Goal: Transaction & Acquisition: Book appointment/travel/reservation

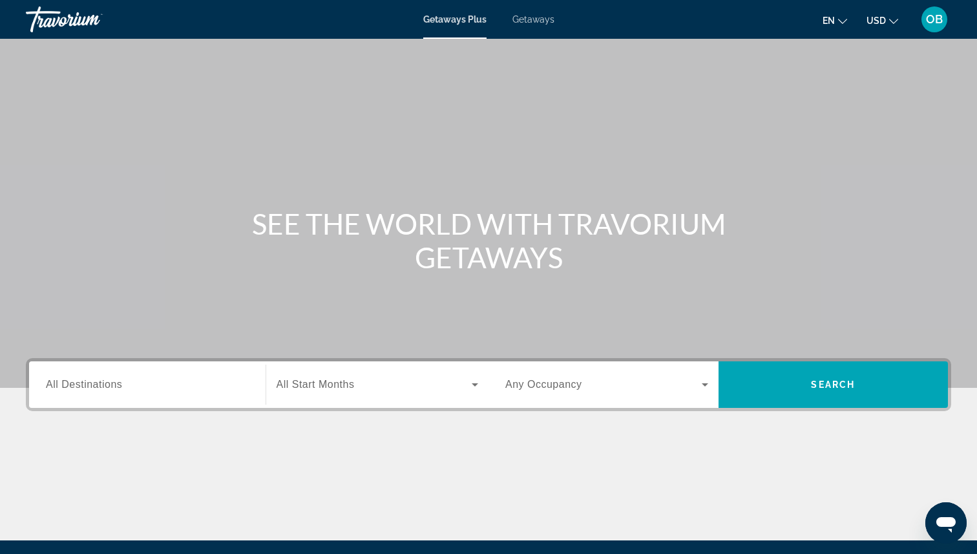
click at [540, 25] on div "Getaways Plus Getaways en English Español Français Italiano Português русский U…" at bounding box center [488, 20] width 977 height 34
click at [538, 19] on span "Getaways" at bounding box center [533, 19] width 42 height 10
click at [391, 385] on span "Search widget" at bounding box center [374, 385] width 196 height 16
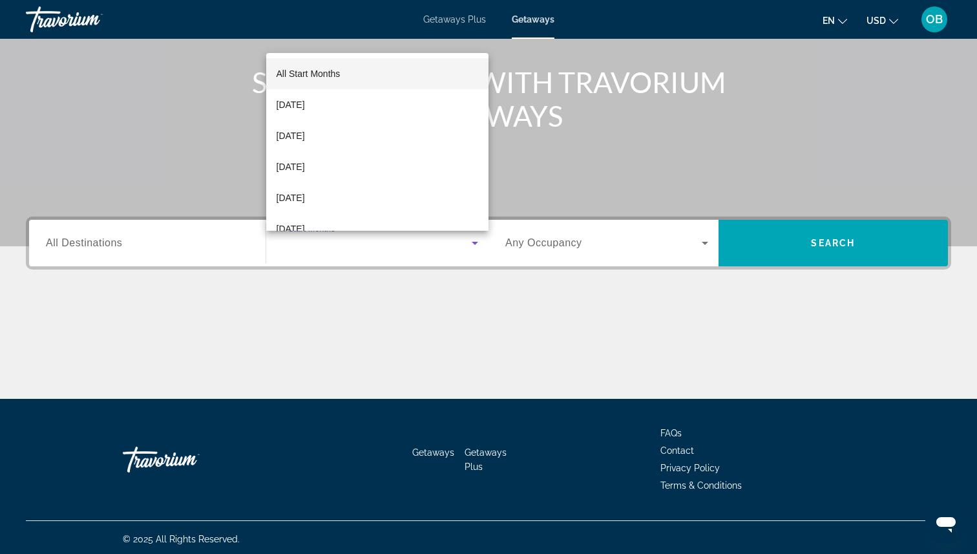
scroll to position [145, 0]
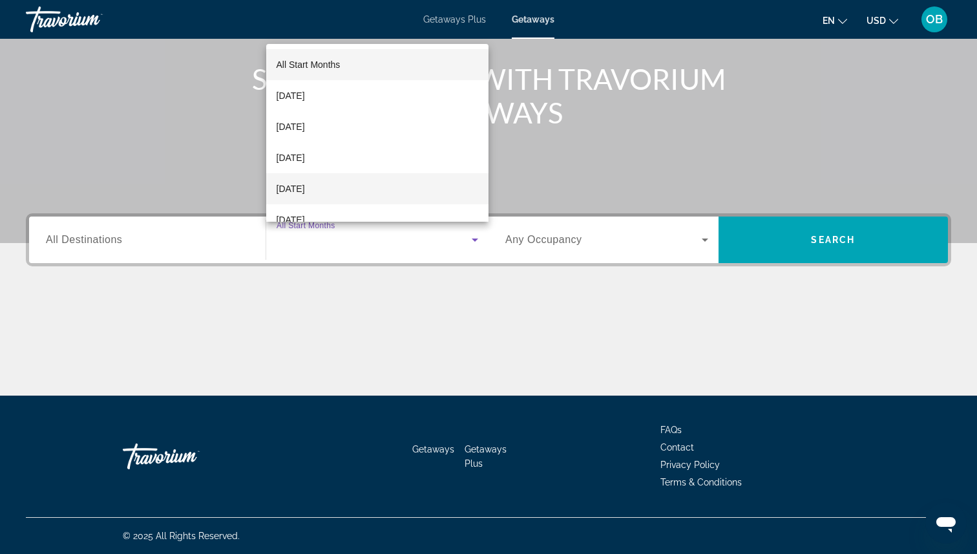
click at [368, 184] on mat-option "[DATE]" at bounding box center [377, 188] width 223 height 31
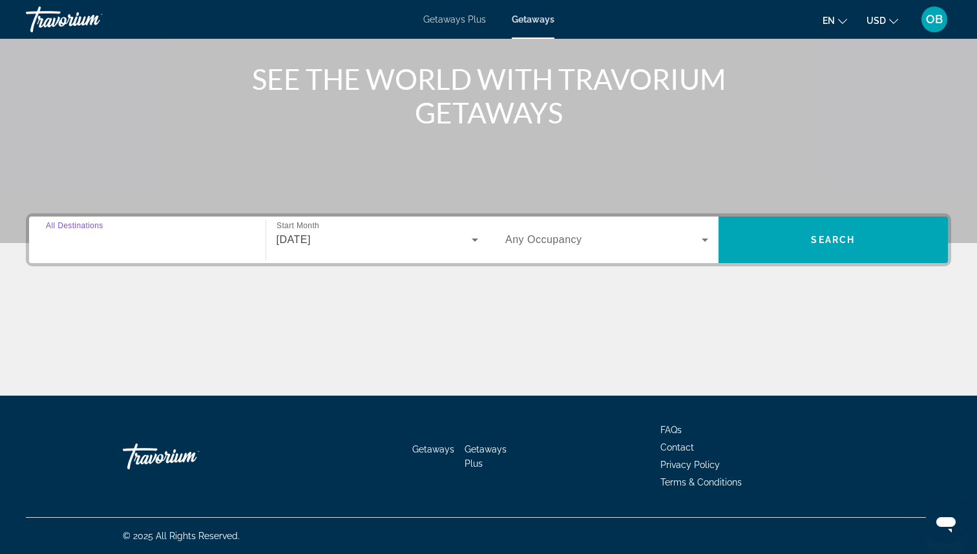
click at [189, 233] on input "Destination All Destinations" at bounding box center [147, 241] width 203 height 16
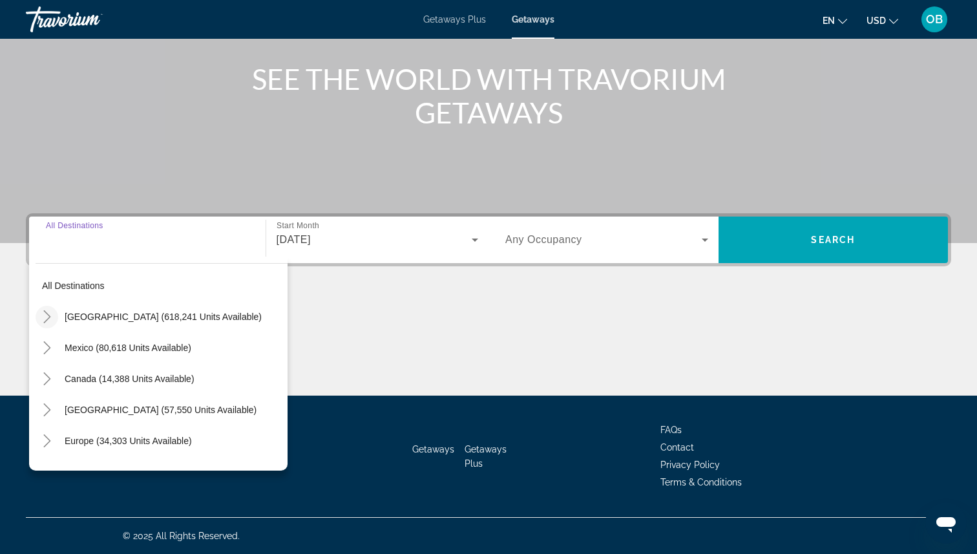
click at [53, 312] on icon "Toggle United States (618,241 units available)" at bounding box center [47, 316] width 13 height 13
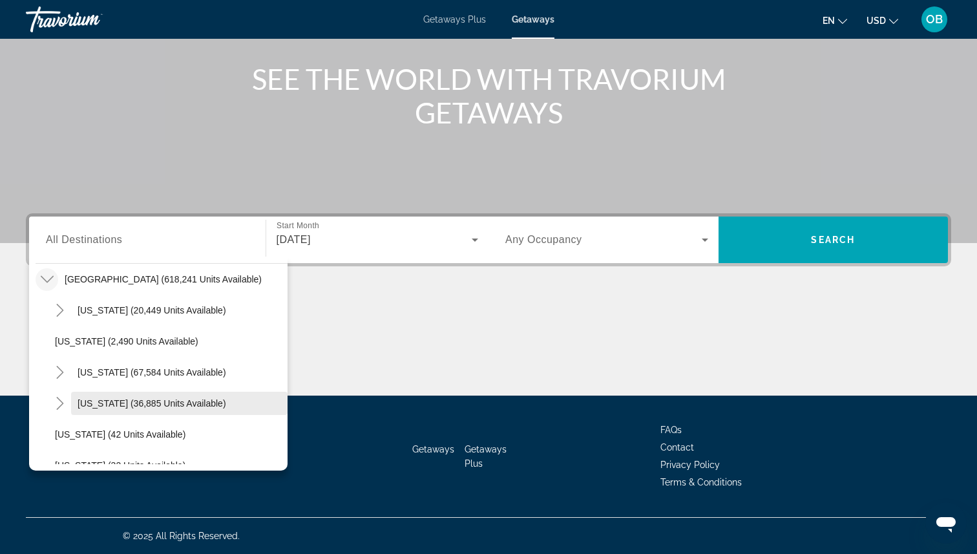
click at [132, 413] on span "Search widget" at bounding box center [179, 403] width 216 height 31
type input "**********"
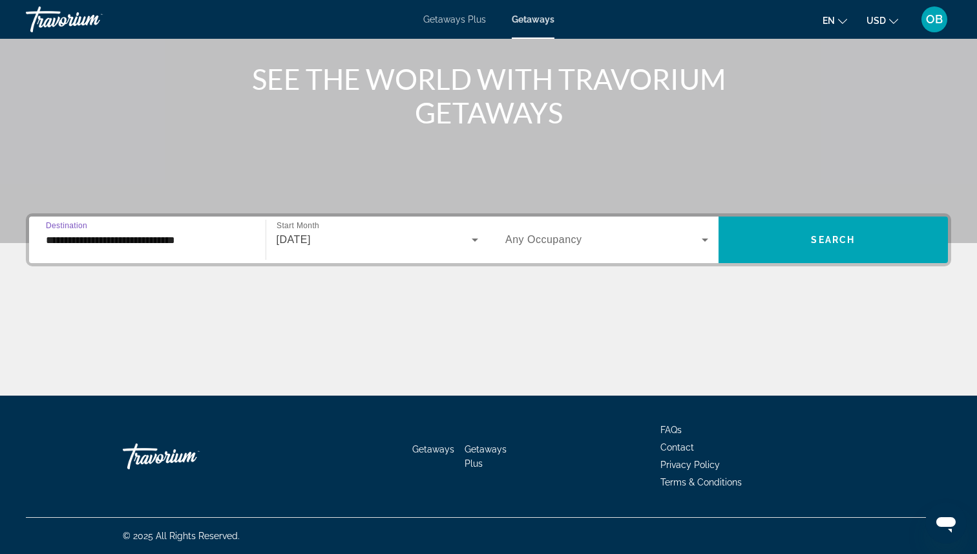
click at [656, 243] on span "Search widget" at bounding box center [603, 240] width 196 height 16
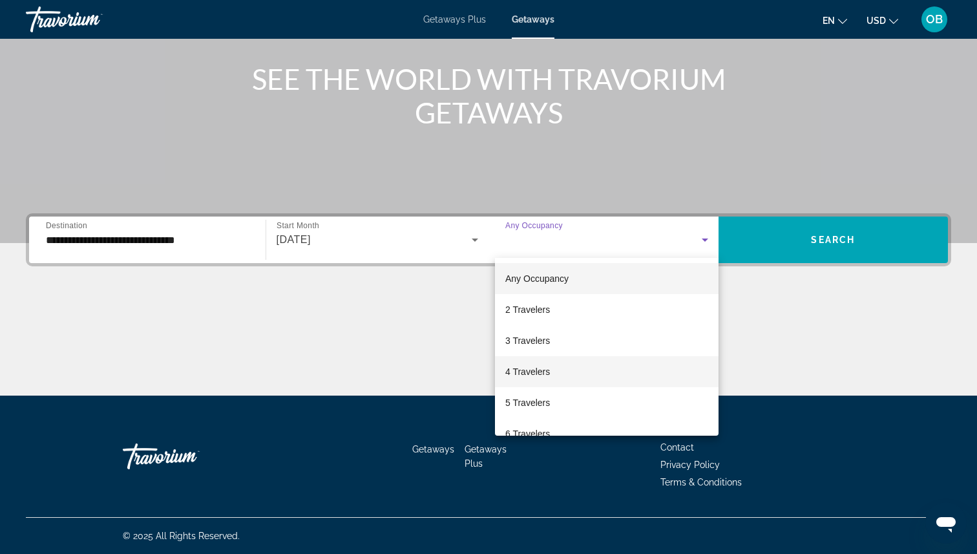
click at [581, 369] on mat-option "4 Travelers" at bounding box center [607, 371] width 224 height 31
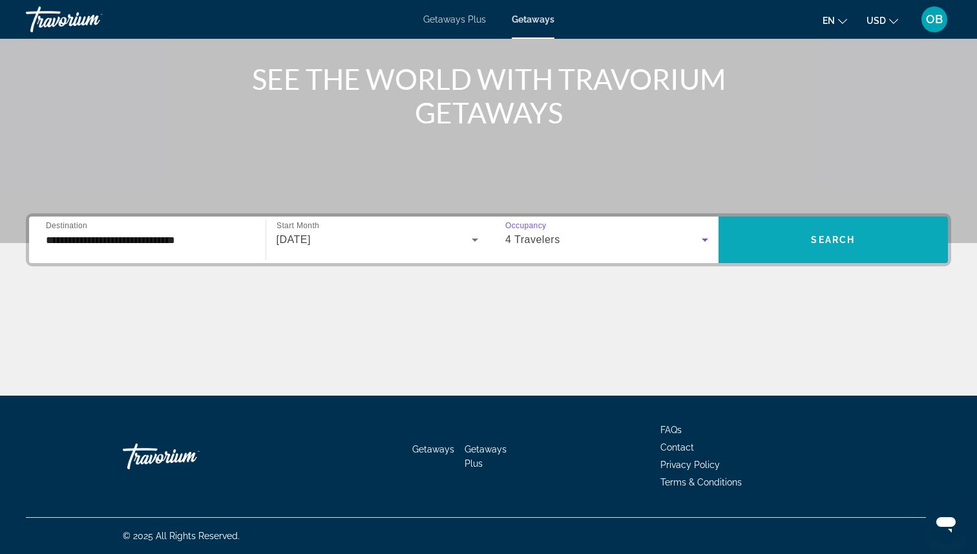
click at [829, 227] on span "Search widget" at bounding box center [833, 239] width 230 height 31
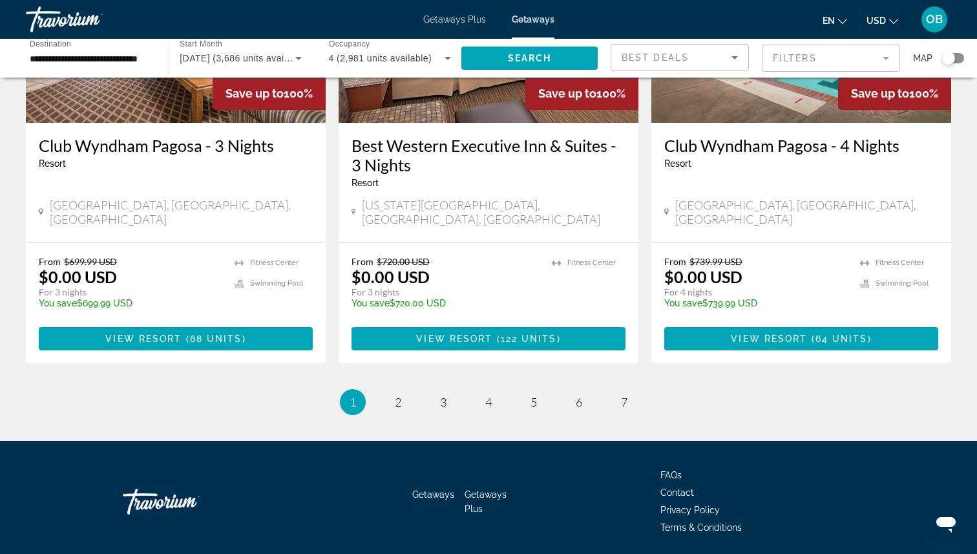
scroll to position [1615, 0]
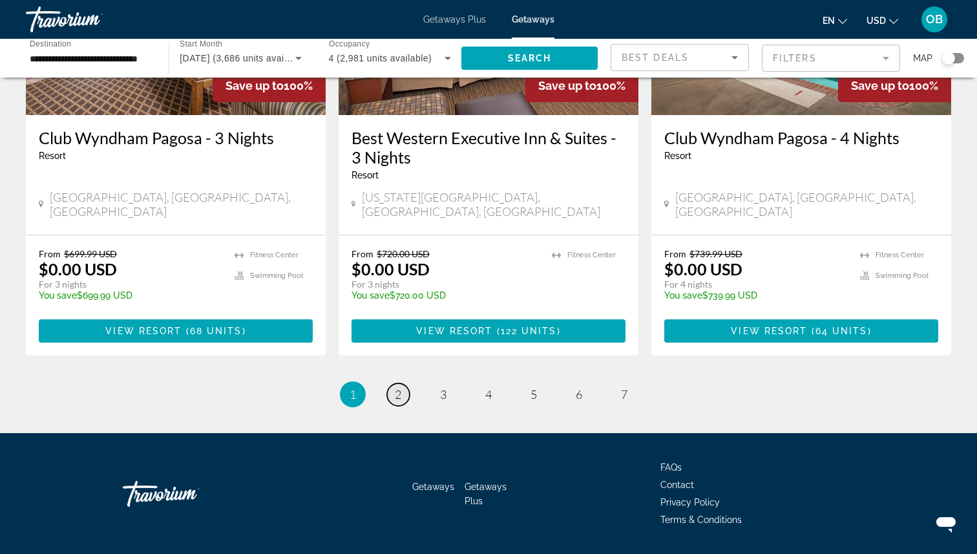
click at [398, 383] on link "page 2" at bounding box center [398, 394] width 23 height 23
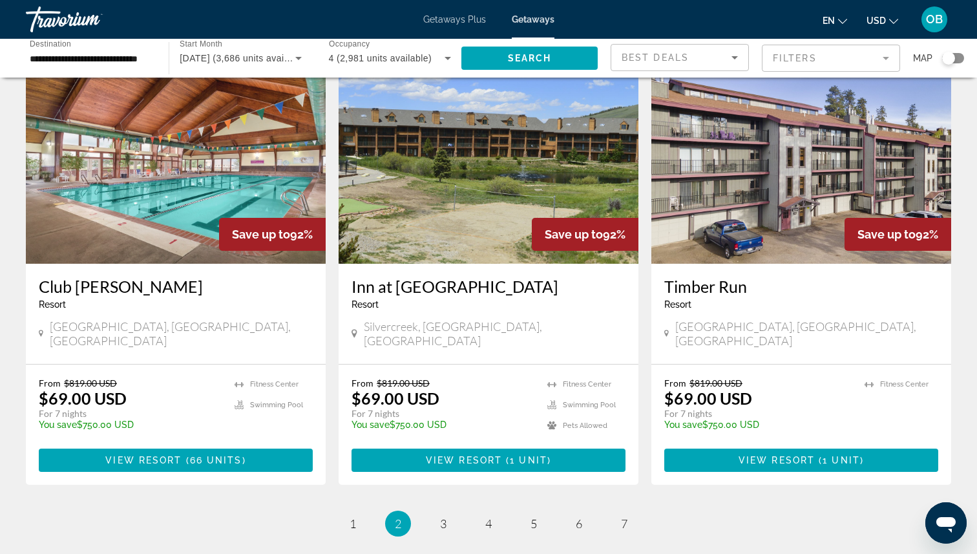
scroll to position [1512, 0]
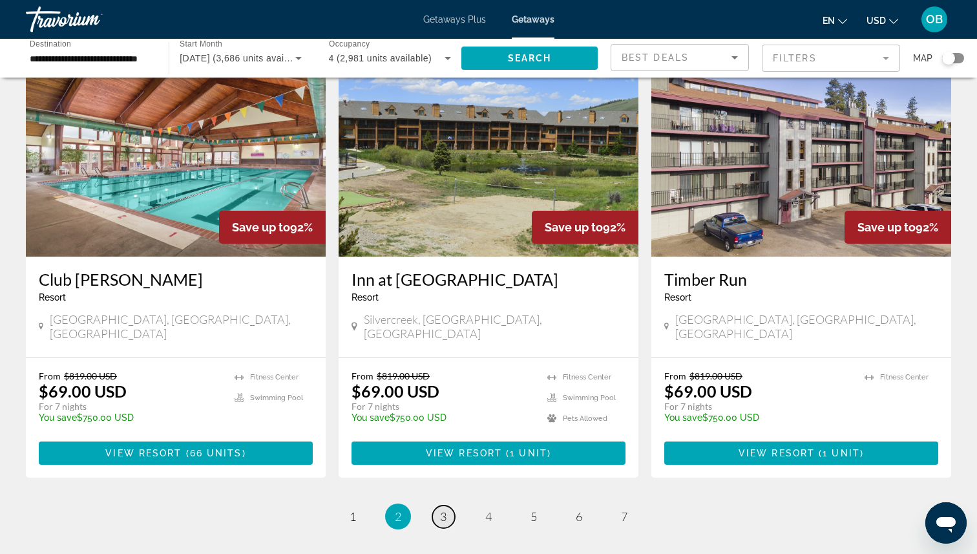
click at [449, 505] on link "page 3" at bounding box center [443, 516] width 23 height 23
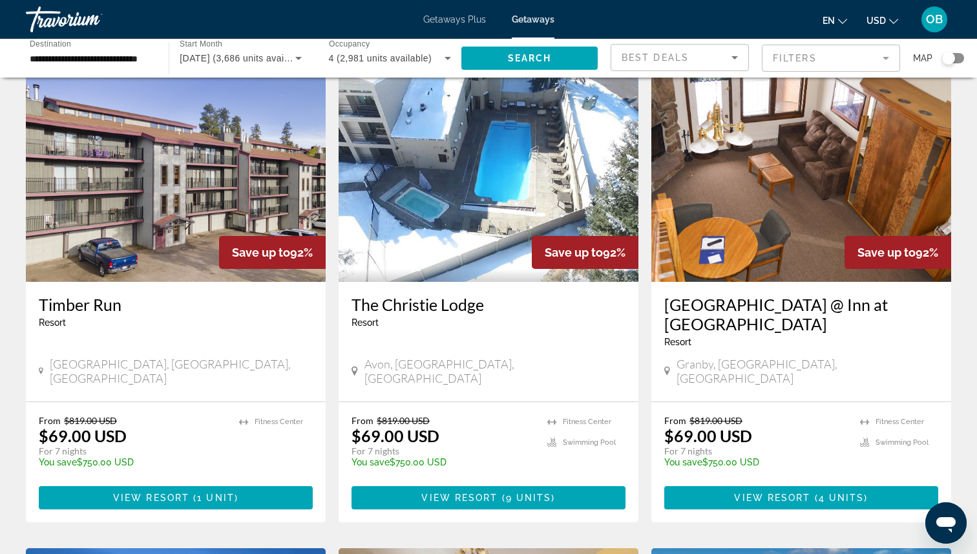
scroll to position [56, 0]
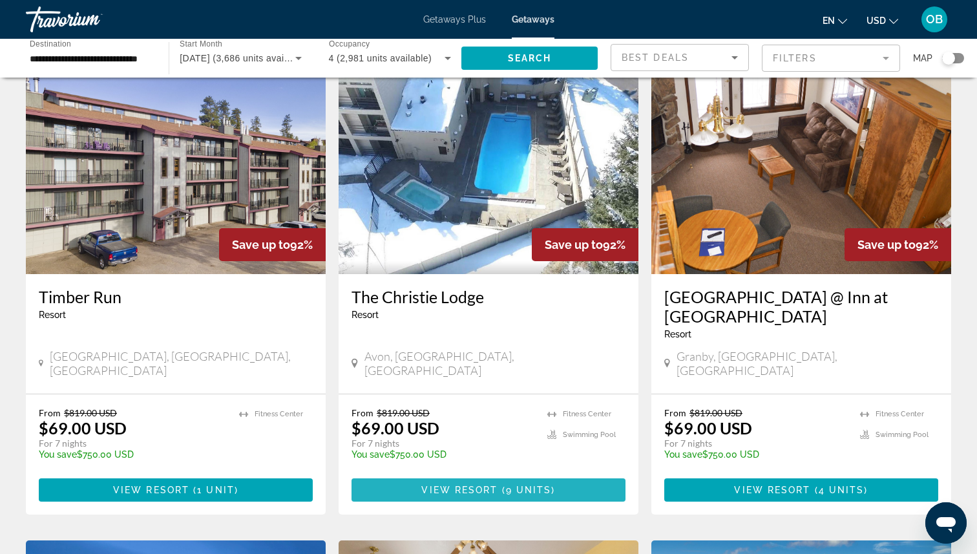
click at [486, 484] on span "View Resort" at bounding box center [459, 489] width 76 height 10
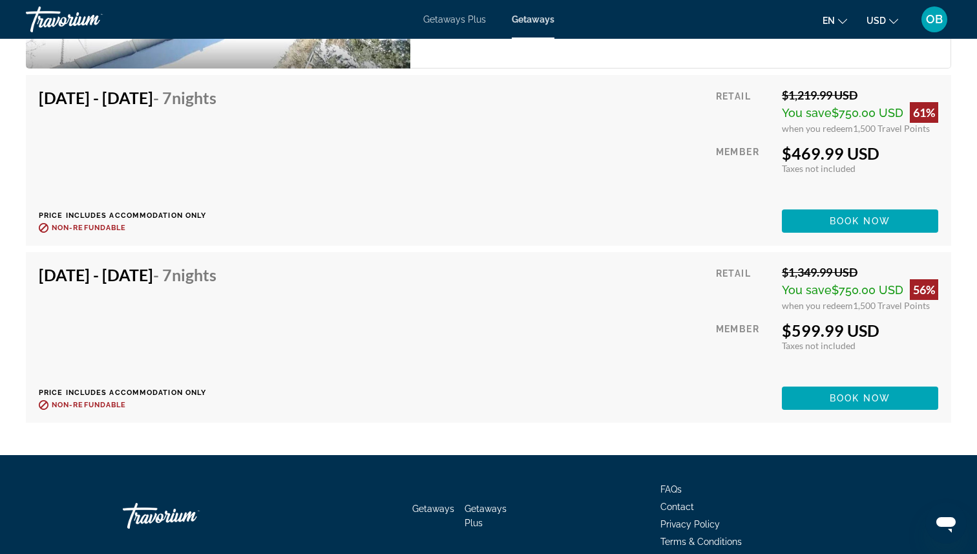
scroll to position [2733, 0]
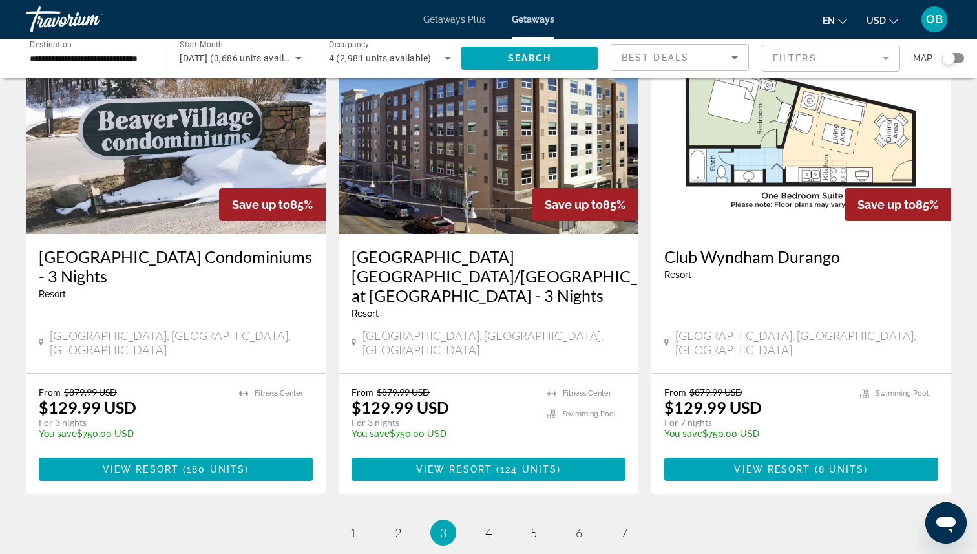
scroll to position [1523, 0]
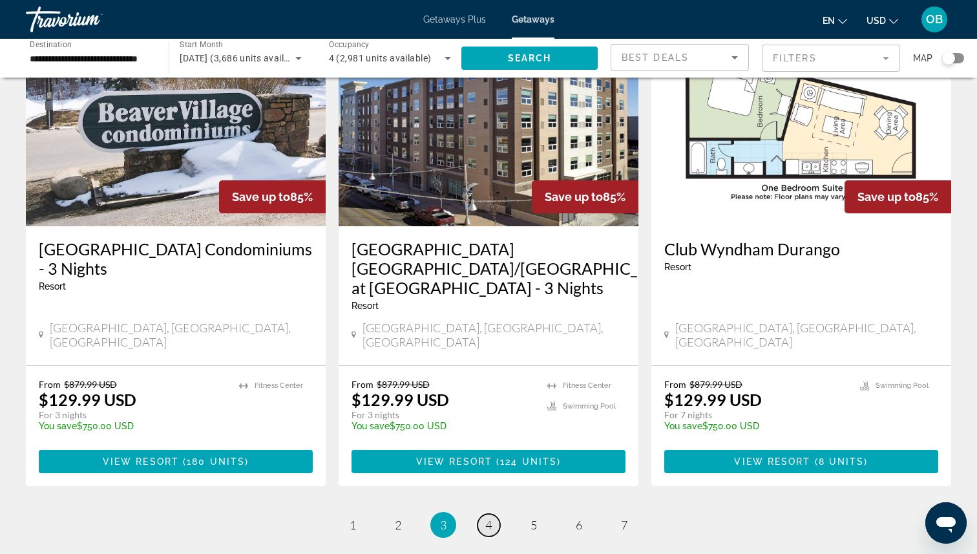
click at [496, 514] on link "page 4" at bounding box center [488, 525] width 23 height 23
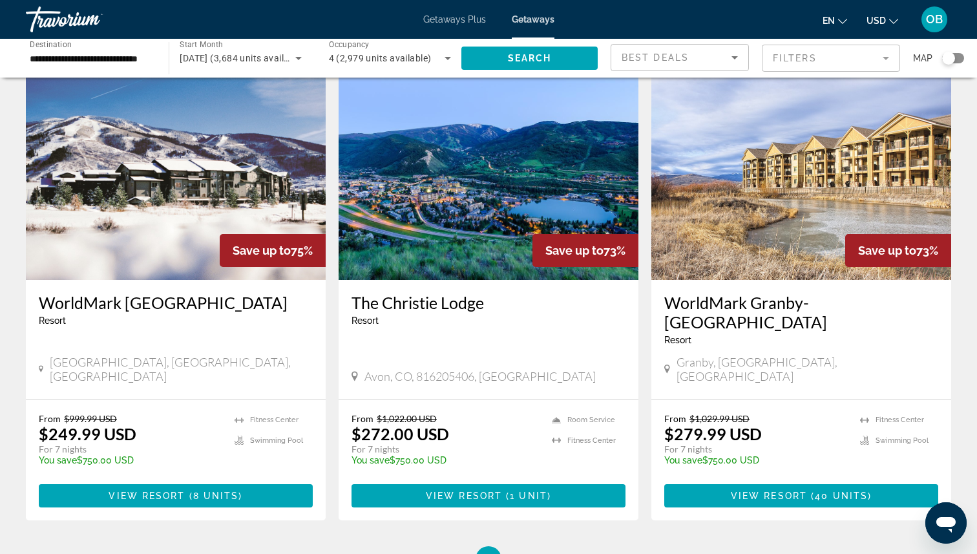
scroll to position [1514, 0]
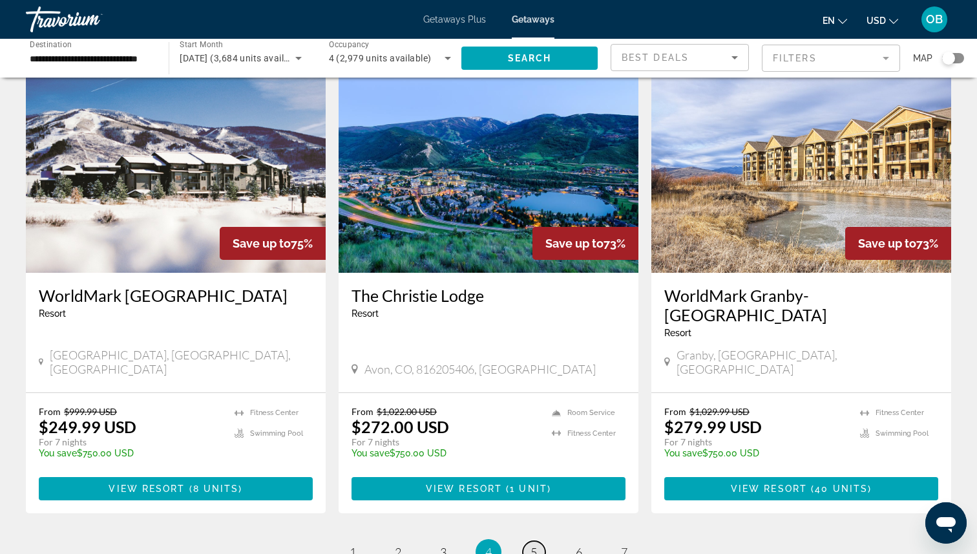
click at [531, 545] on span "5" at bounding box center [533, 552] width 6 height 14
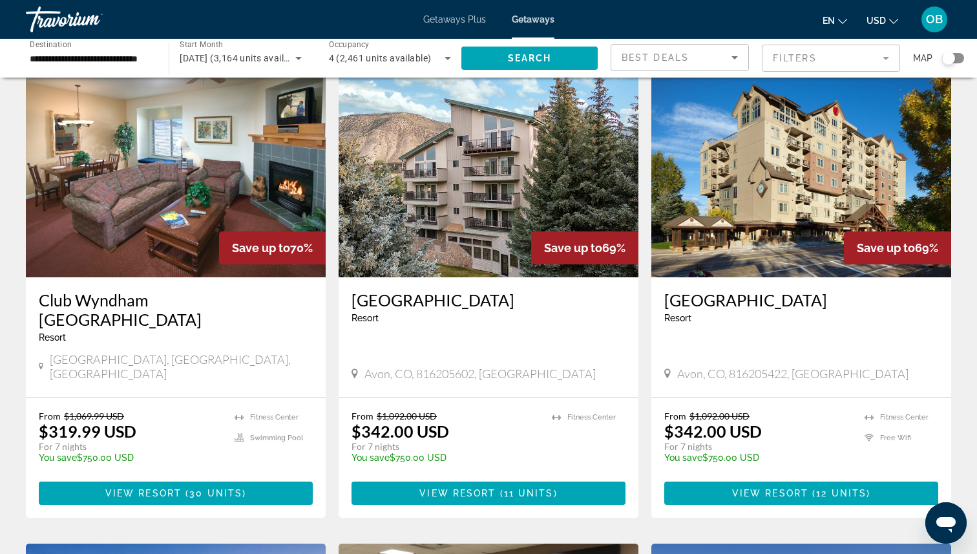
scroll to position [59, 0]
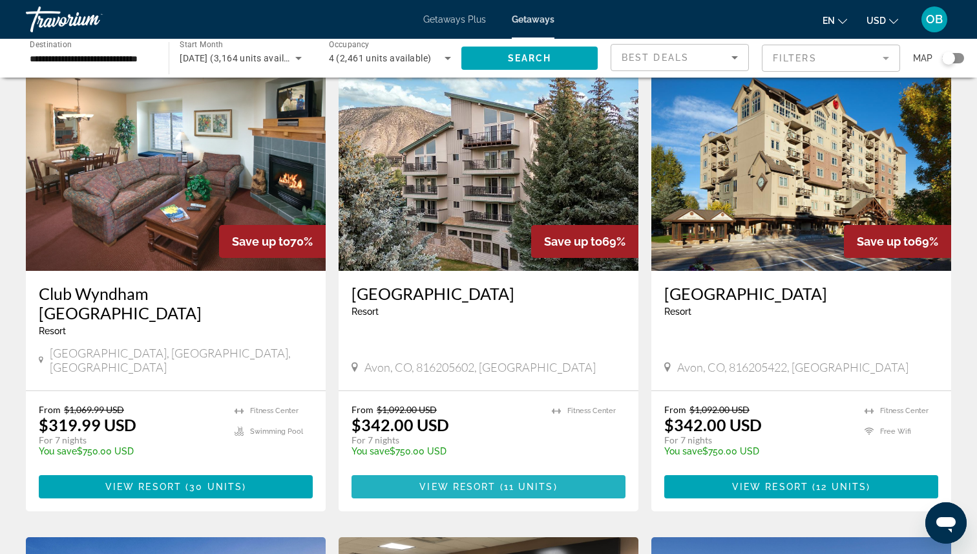
click at [490, 481] on span "View Resort" at bounding box center [457, 486] width 76 height 10
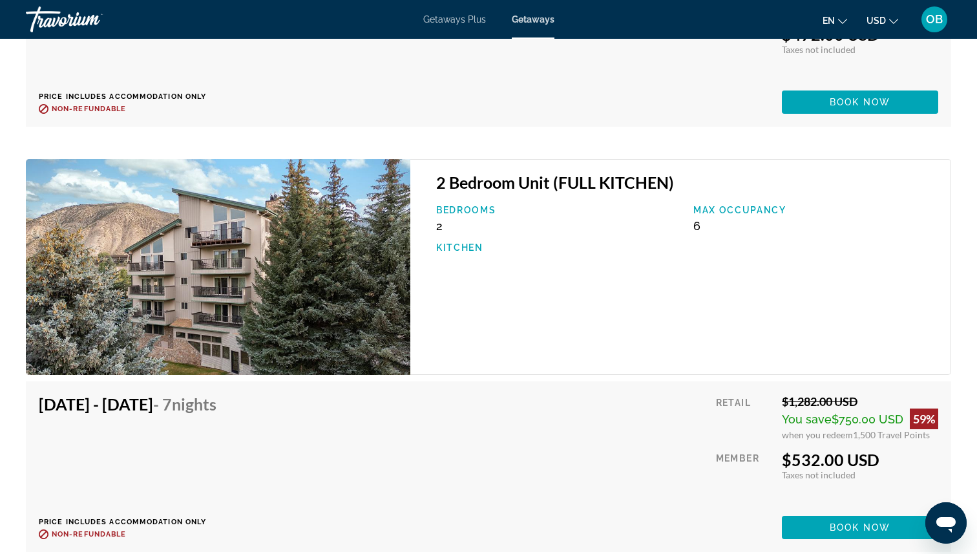
scroll to position [2917, 0]
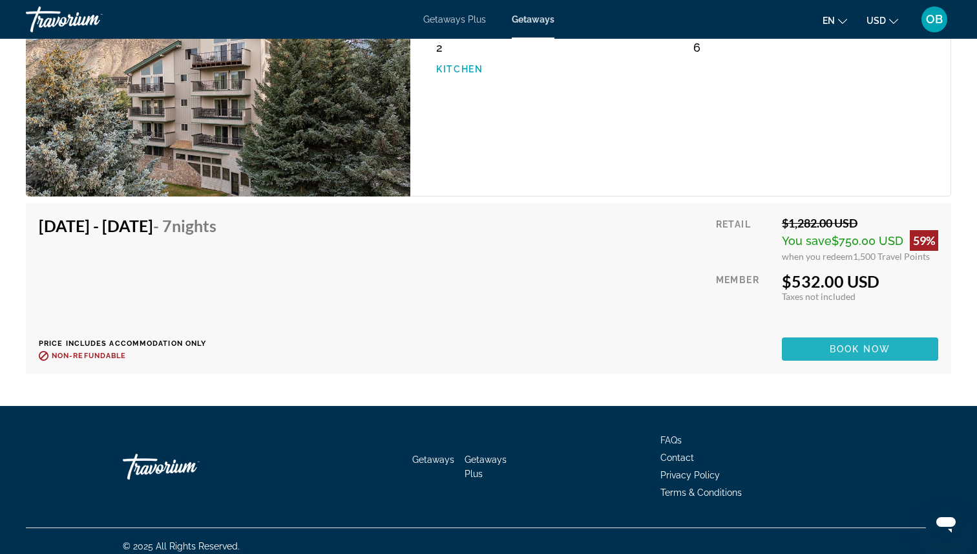
click at [829, 344] on span "Book now" at bounding box center [859, 349] width 61 height 10
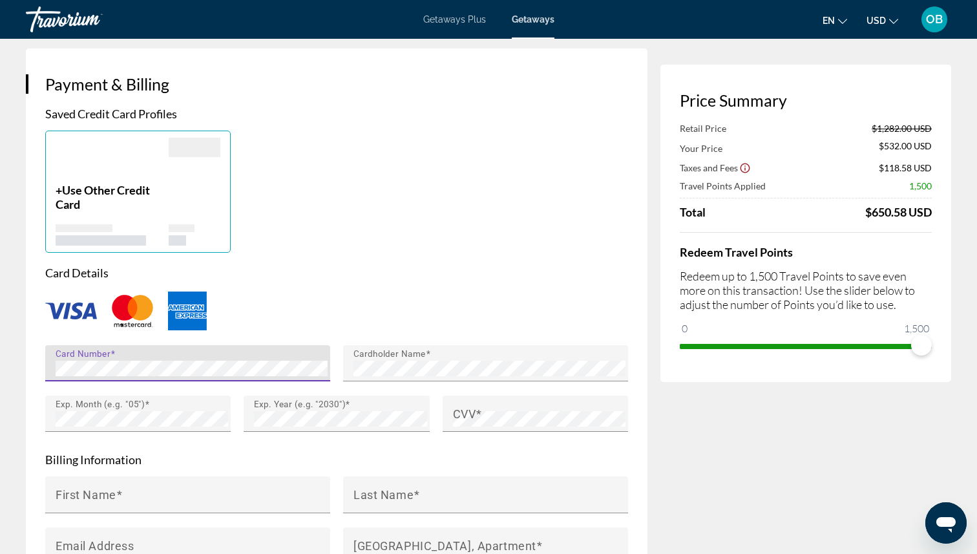
scroll to position [960, 0]
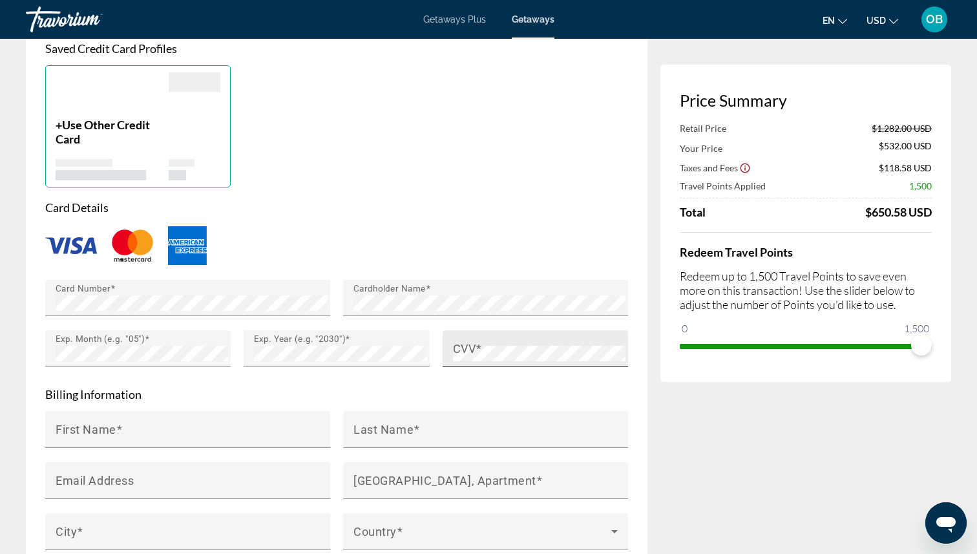
click at [476, 351] on span "Main content" at bounding box center [478, 348] width 6 height 14
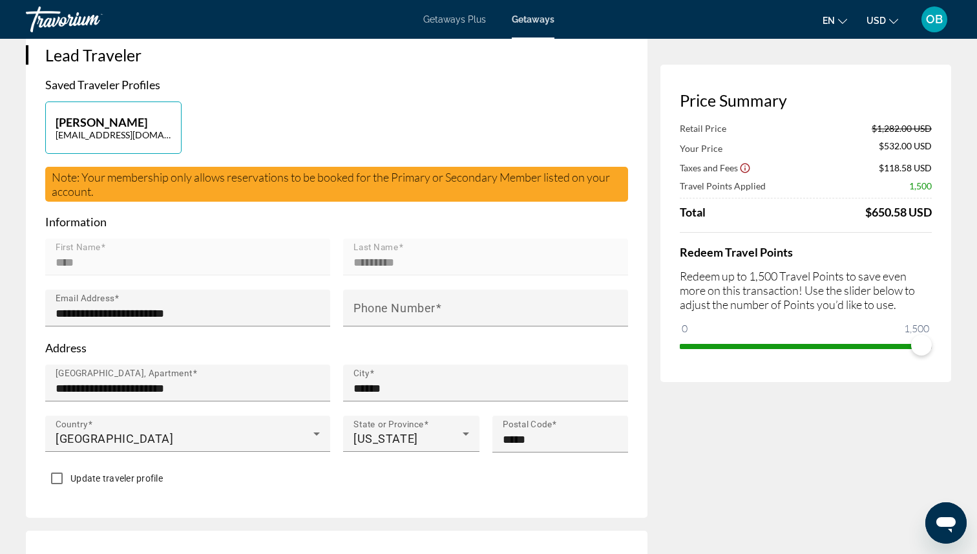
scroll to position [265, 0]
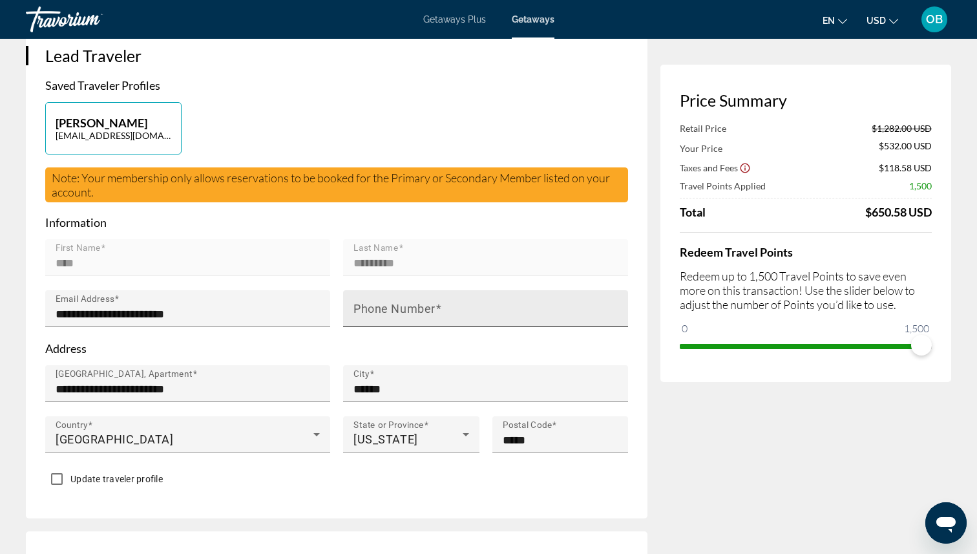
click at [444, 302] on div "Phone Number" at bounding box center [489, 308] width 272 height 37
type input "**********"
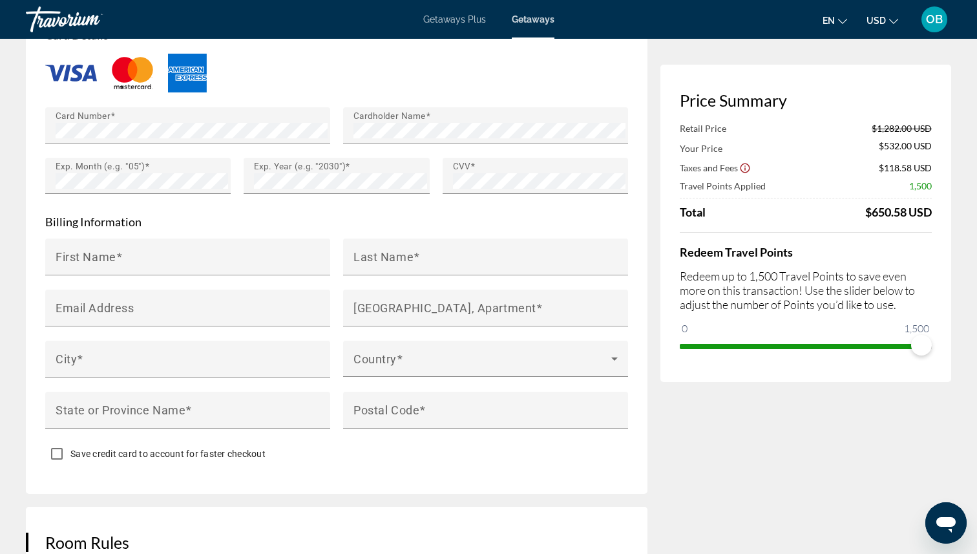
scroll to position [1135, 0]
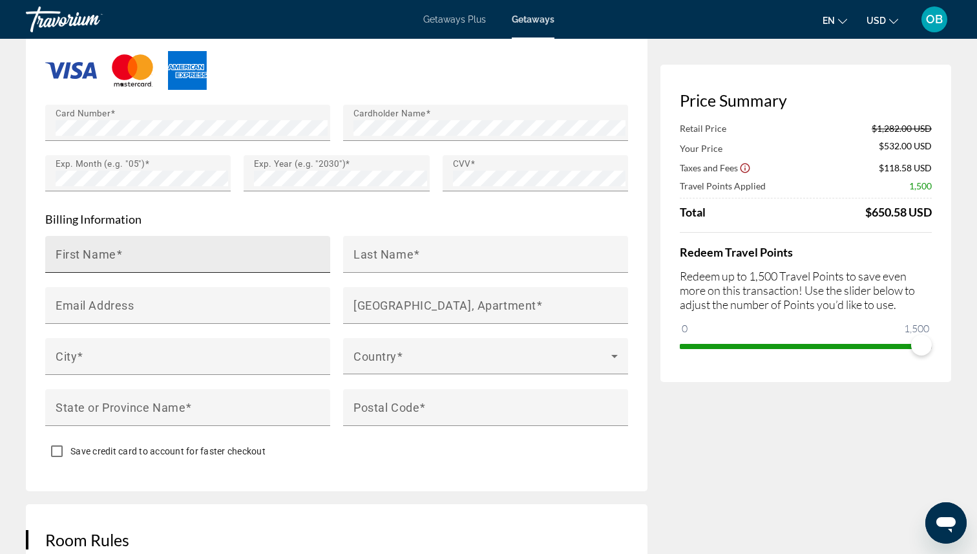
click at [260, 256] on input "First Name" at bounding box center [192, 260] width 272 height 16
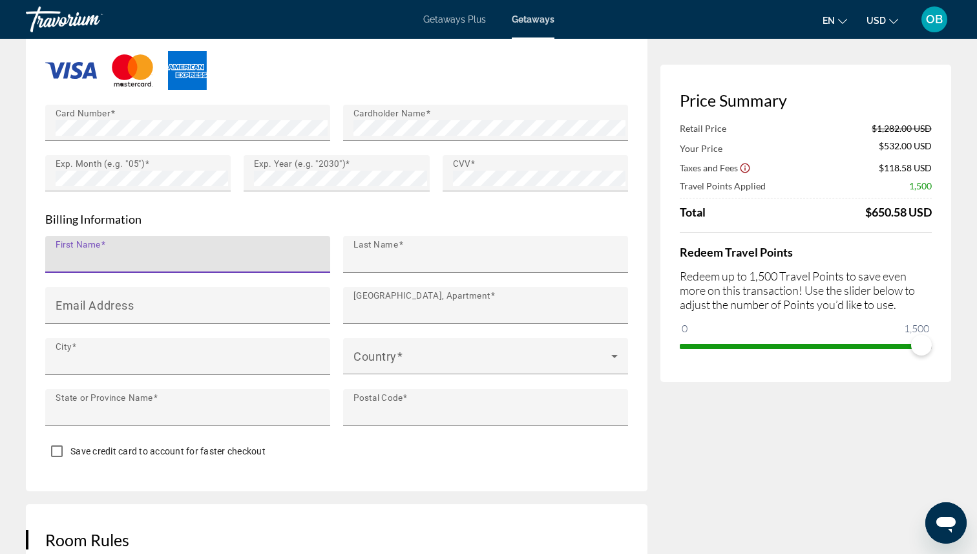
type input "****"
type input "*********"
type input "**********"
type input "******"
type input "*****"
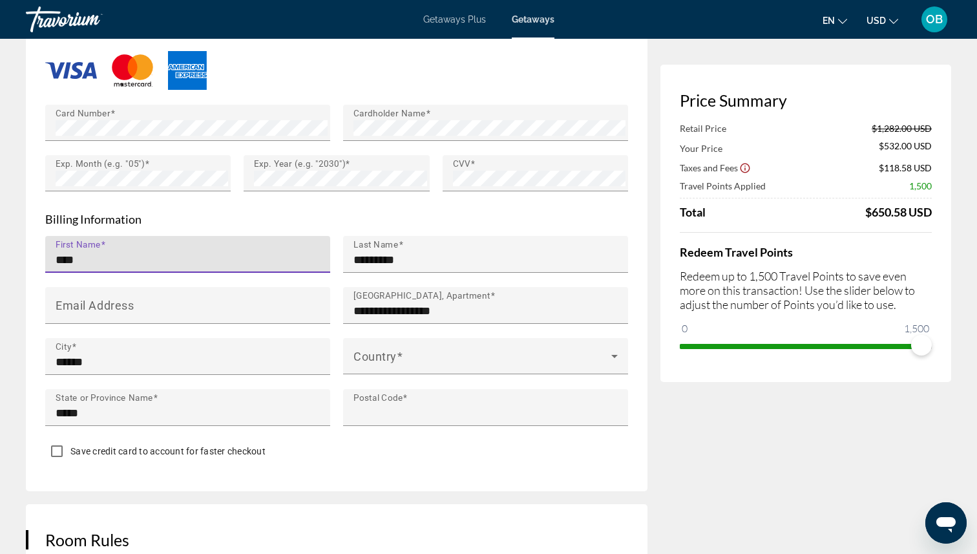
type input "*****"
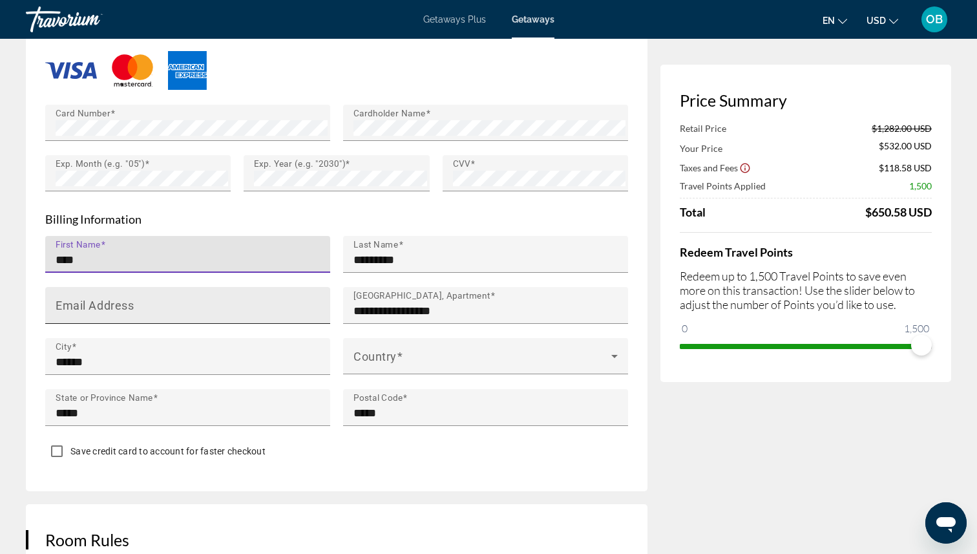
type input "****"
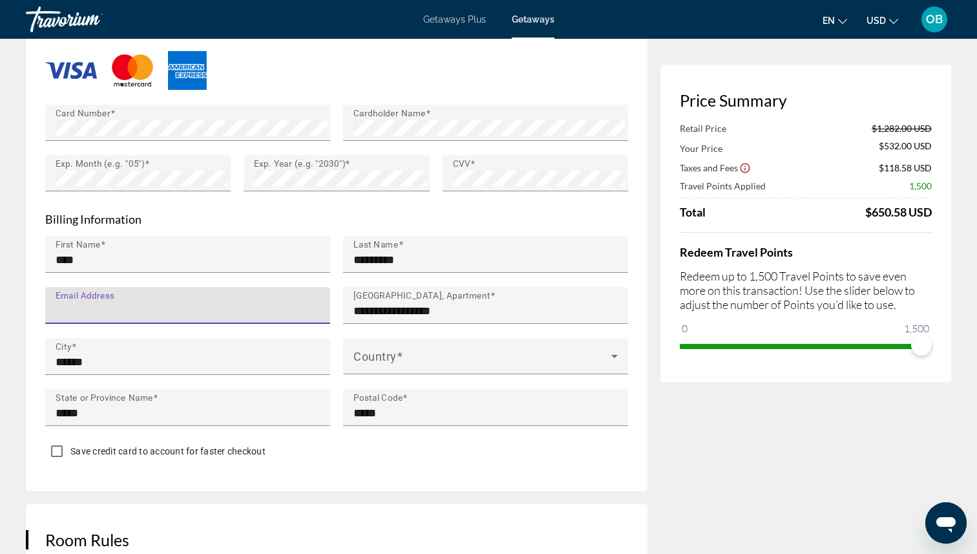
click at [245, 303] on input "Email Address" at bounding box center [192, 311] width 272 height 16
type input "*"
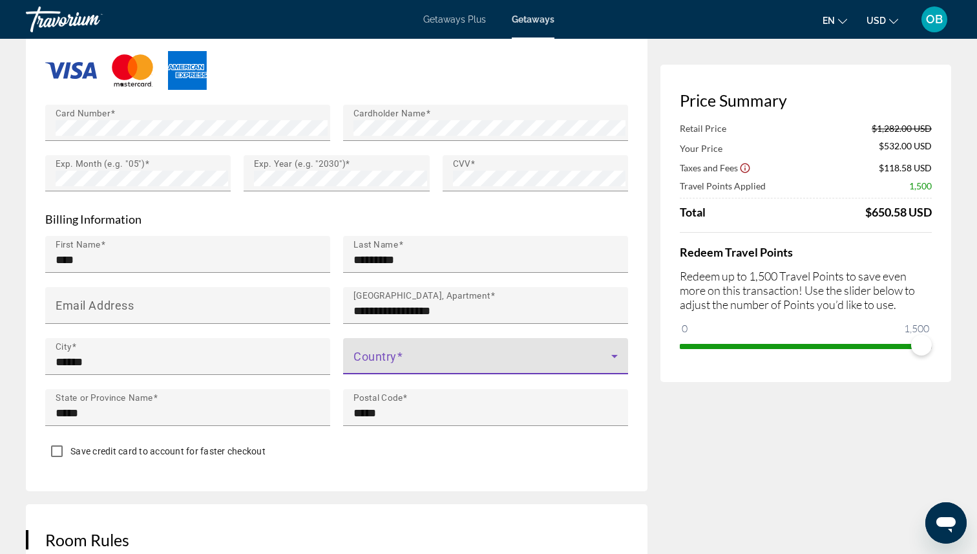
click at [452, 360] on span "Main content" at bounding box center [482, 361] width 258 height 16
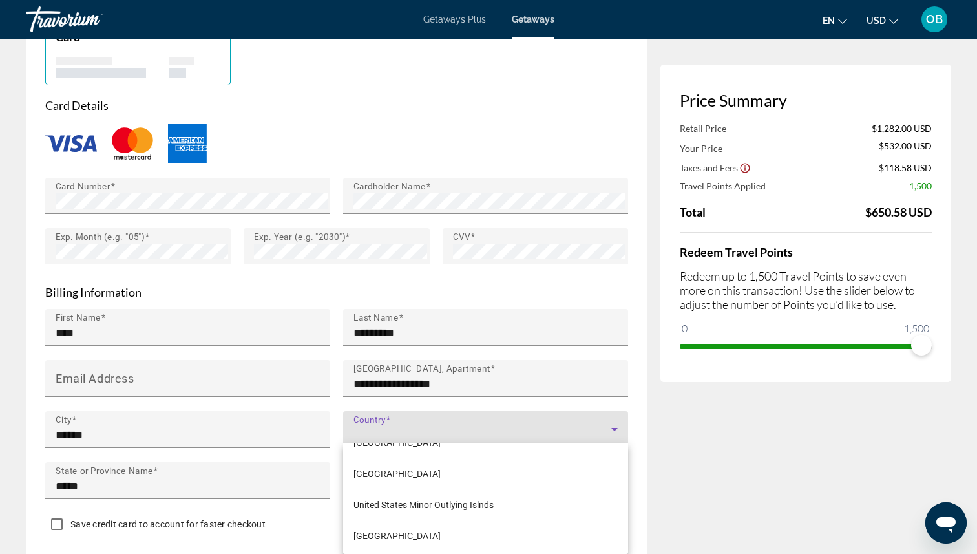
scroll to position [7470, 0]
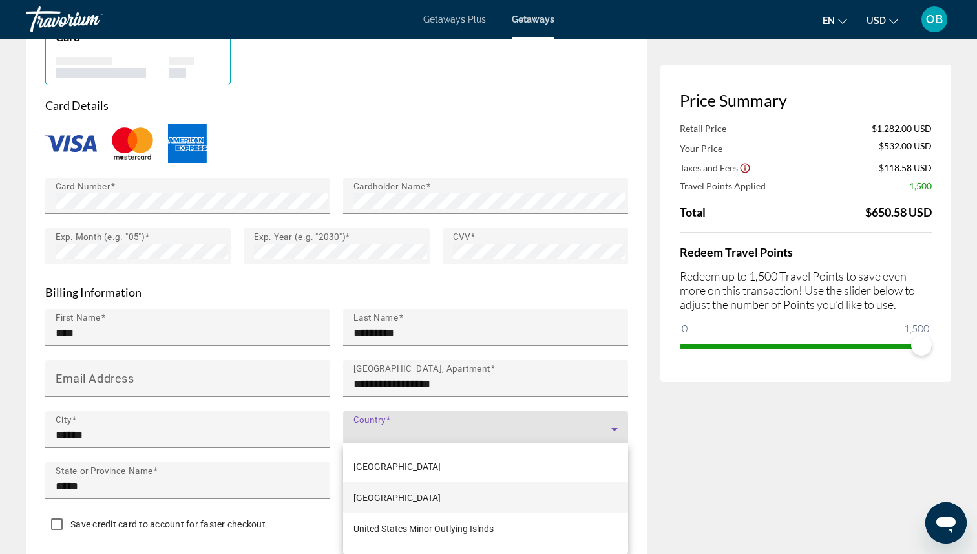
click at [441, 498] on span "[GEOGRAPHIC_DATA]" at bounding box center [396, 498] width 87 height 16
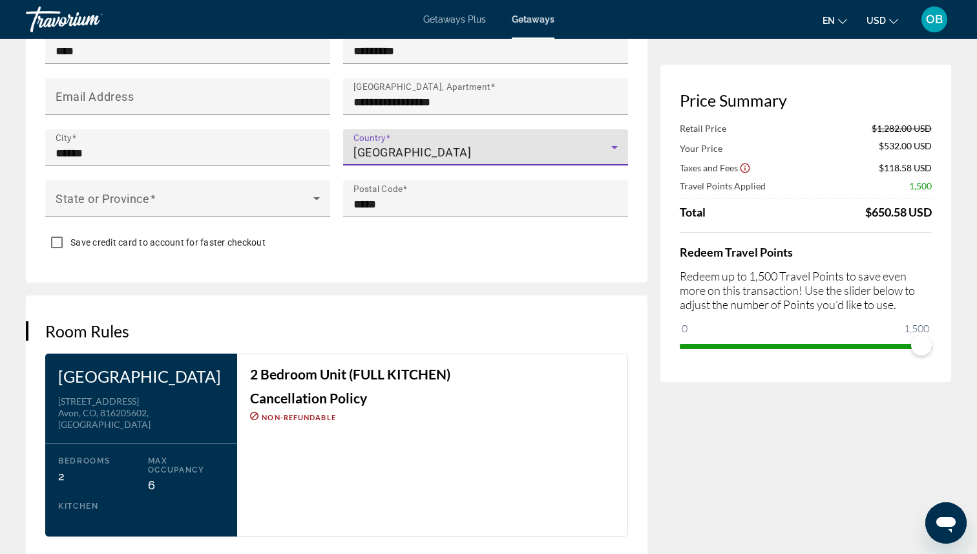
scroll to position [1350, 0]
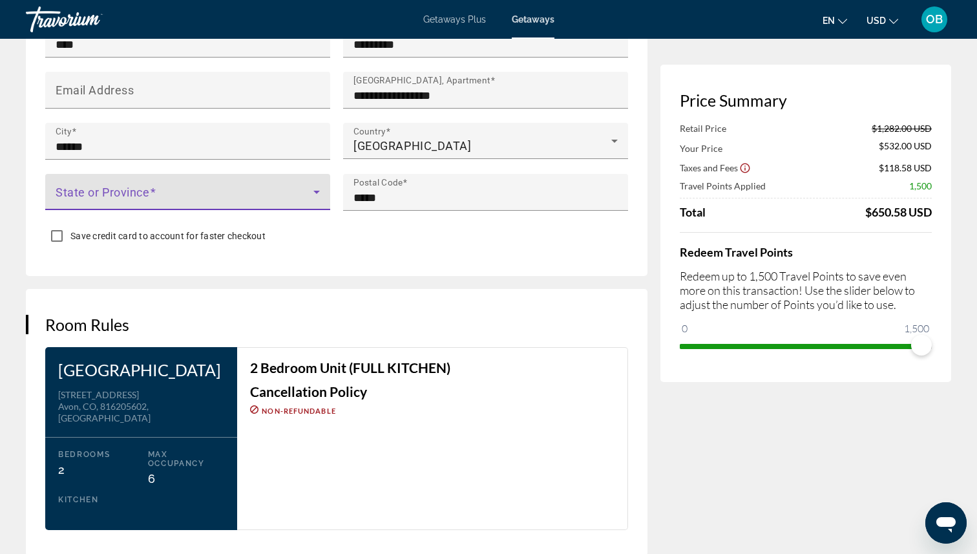
click at [309, 193] on icon "Main content" at bounding box center [317, 192] width 16 height 16
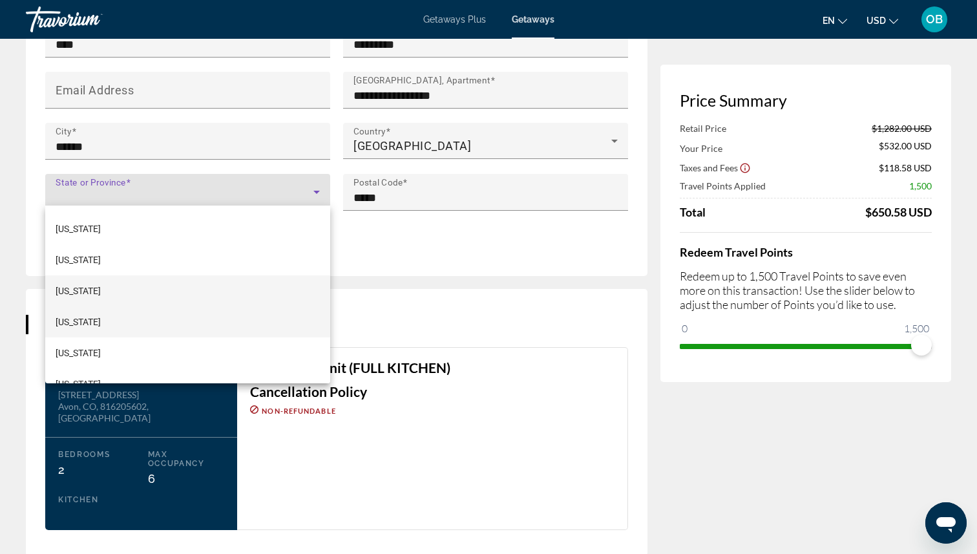
scroll to position [1247, 0]
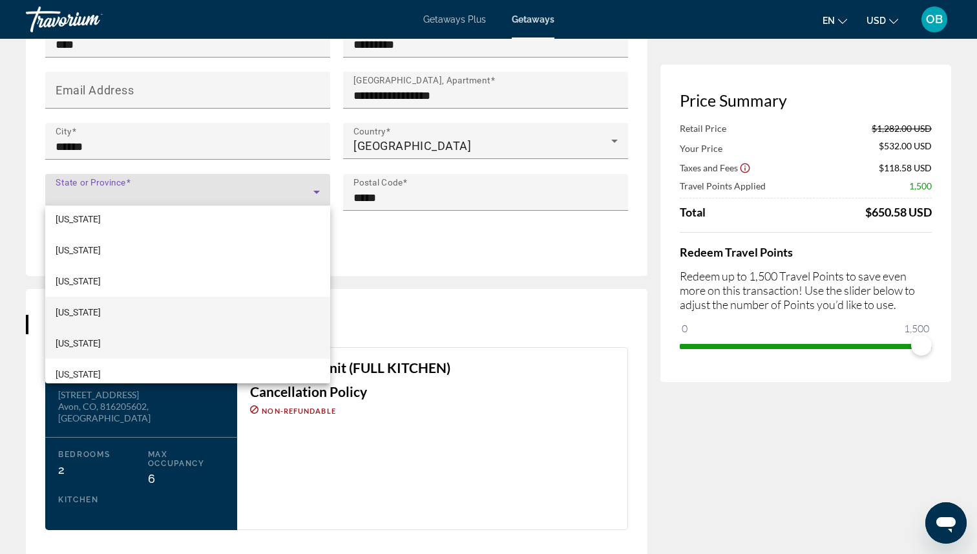
click at [170, 337] on mat-option "[US_STATE]" at bounding box center [187, 343] width 285 height 31
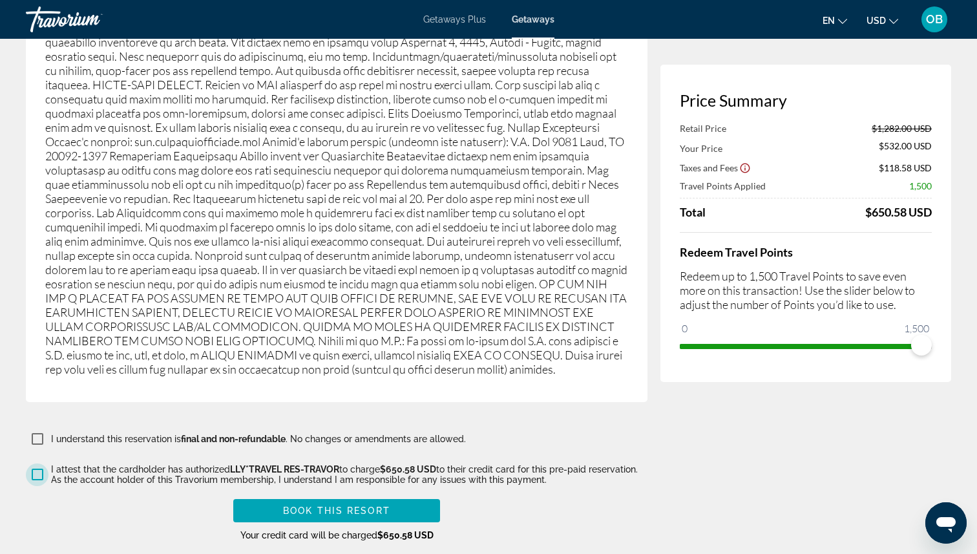
scroll to position [2265, 0]
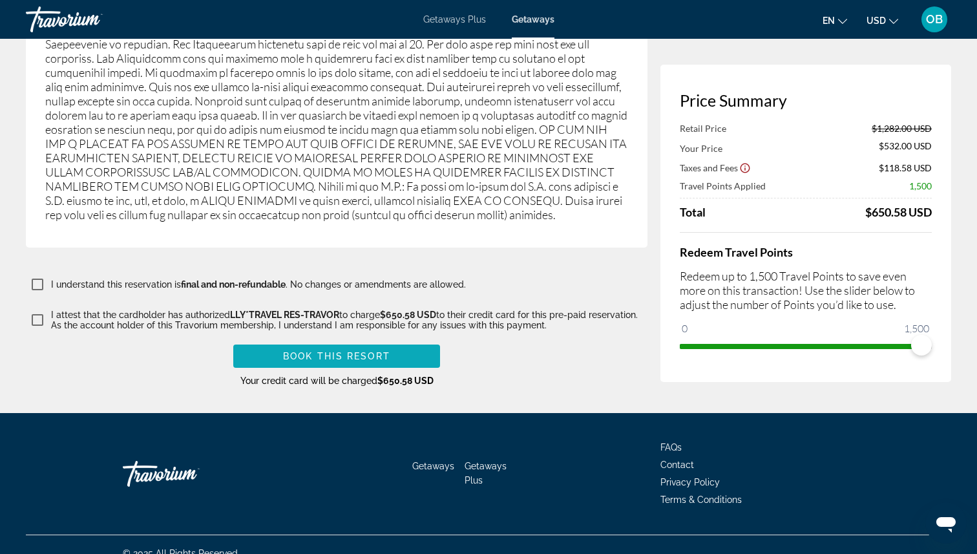
click at [392, 341] on span "Main content" at bounding box center [336, 355] width 207 height 31
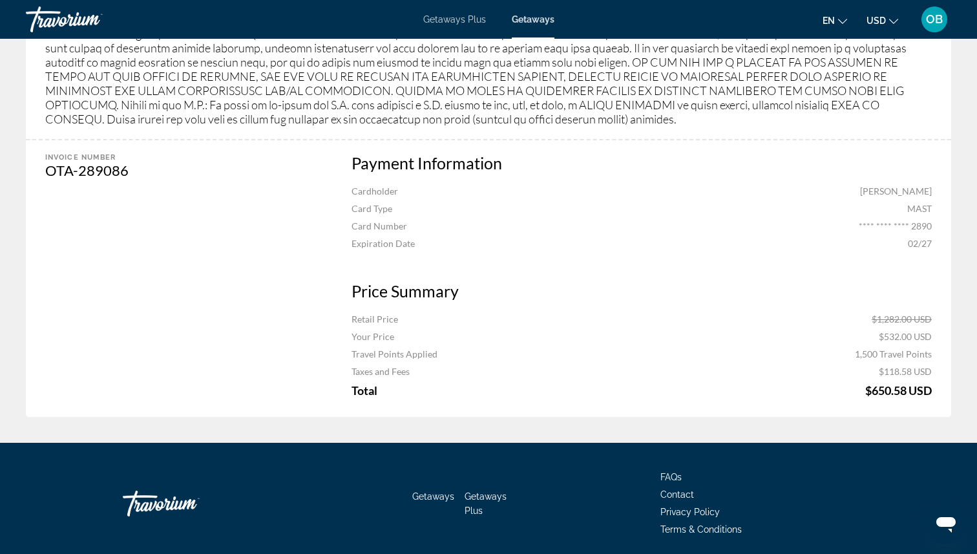
scroll to position [777, 0]
